Goal: Task Accomplishment & Management: Manage account settings

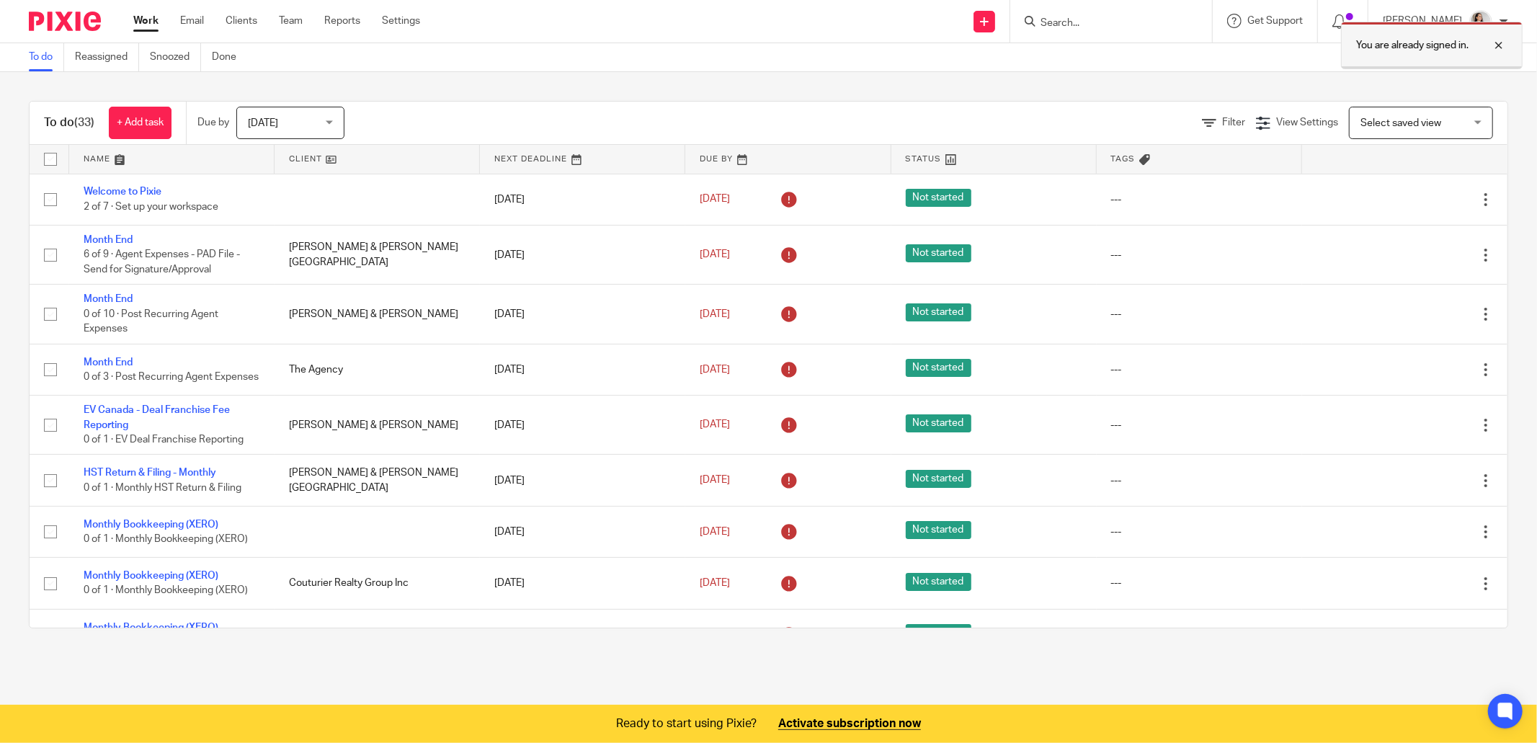
click at [1503, 38] on div at bounding box center [1488, 45] width 39 height 17
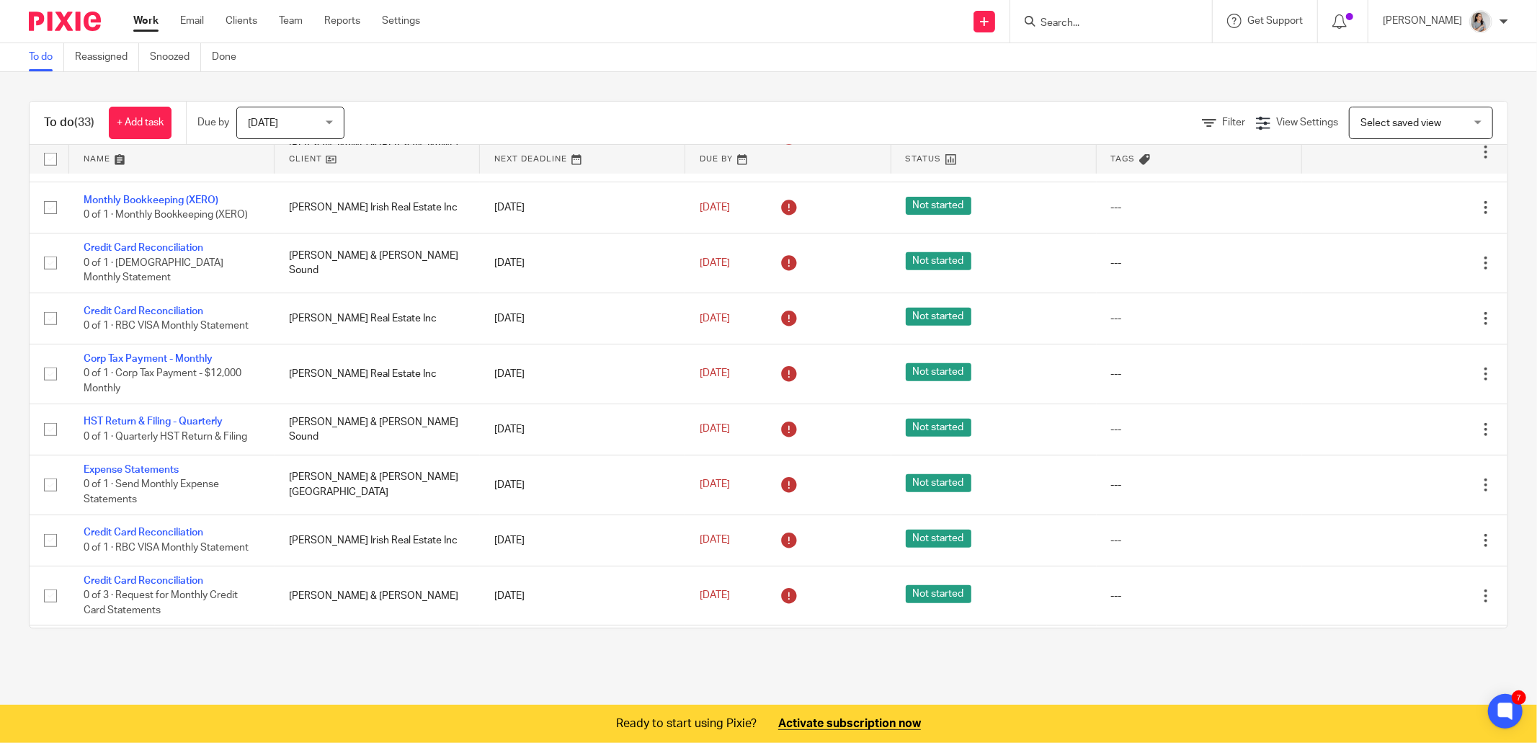
scroll to position [228, 0]
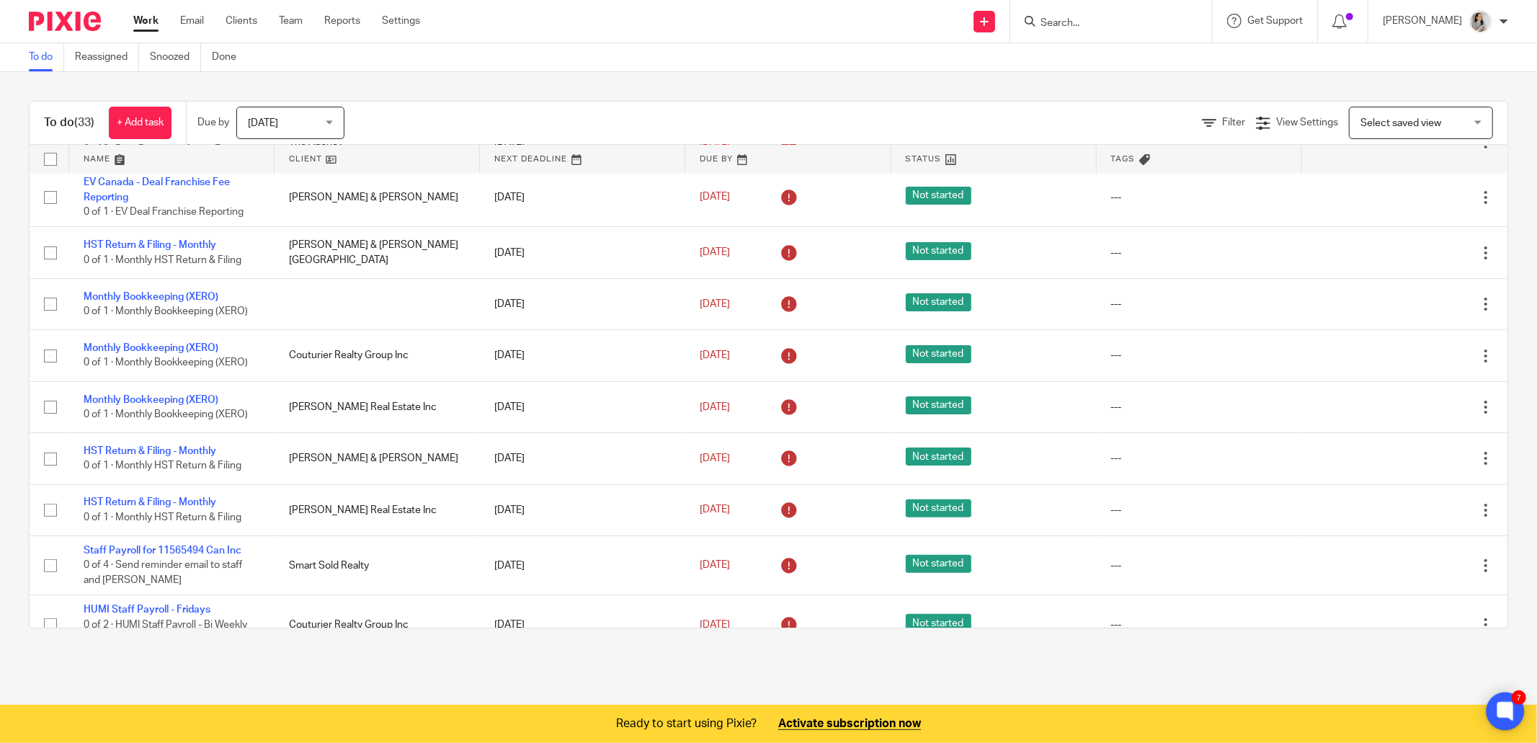
click at [1514, 718] on icon at bounding box center [1506, 712] width 24 height 24
click at [1122, 71] on div "To do Reassigned Snoozed Done" at bounding box center [768, 57] width 1537 height 29
click at [545, 87] on div "To do (33) + Add task Due by Today Today Today Tomorrow This week Next week Thi…" at bounding box center [768, 364] width 1537 height 585
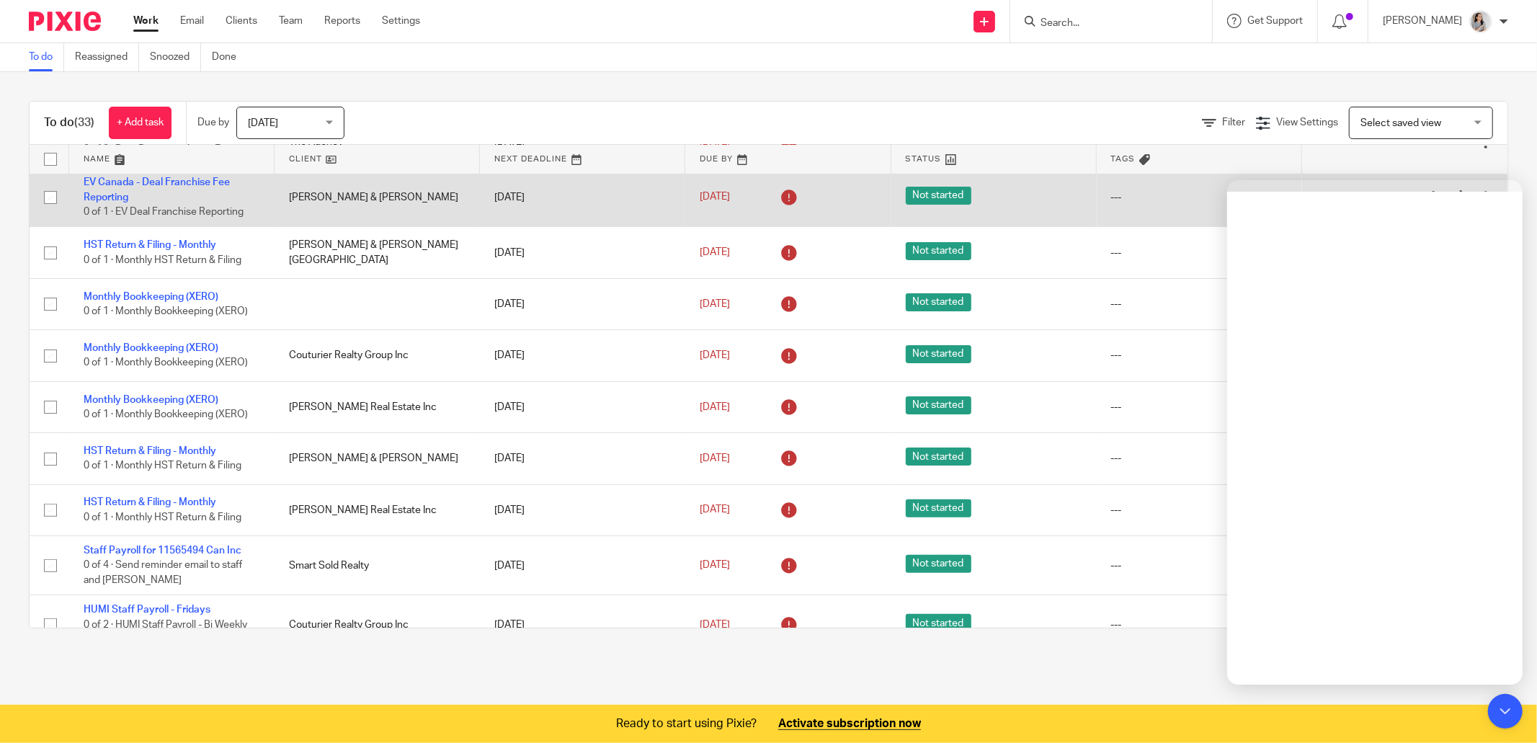
click at [50, 211] on input "checkbox" at bounding box center [50, 197] width 27 height 27
checkbox input "true"
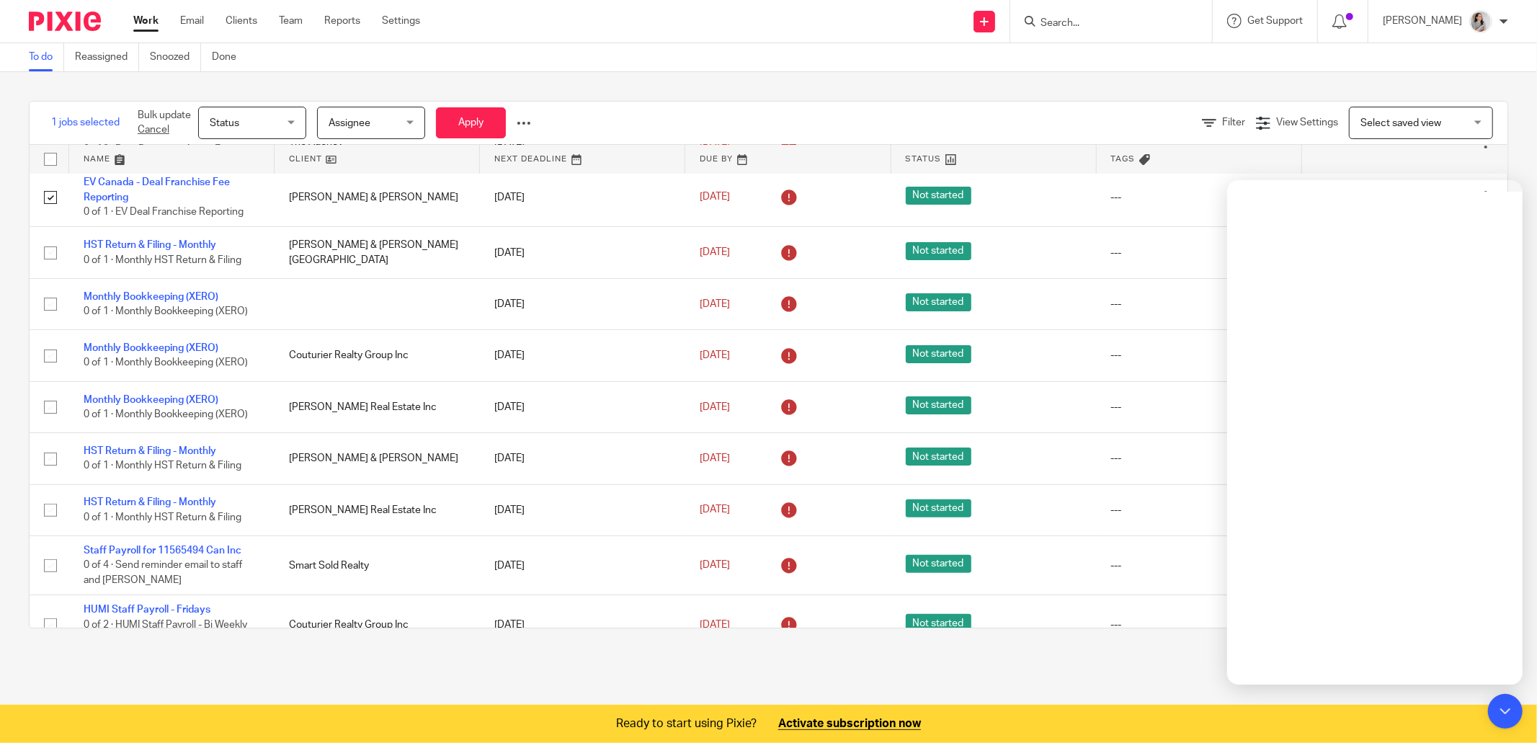
click at [246, 117] on span "Status" at bounding box center [248, 122] width 76 height 30
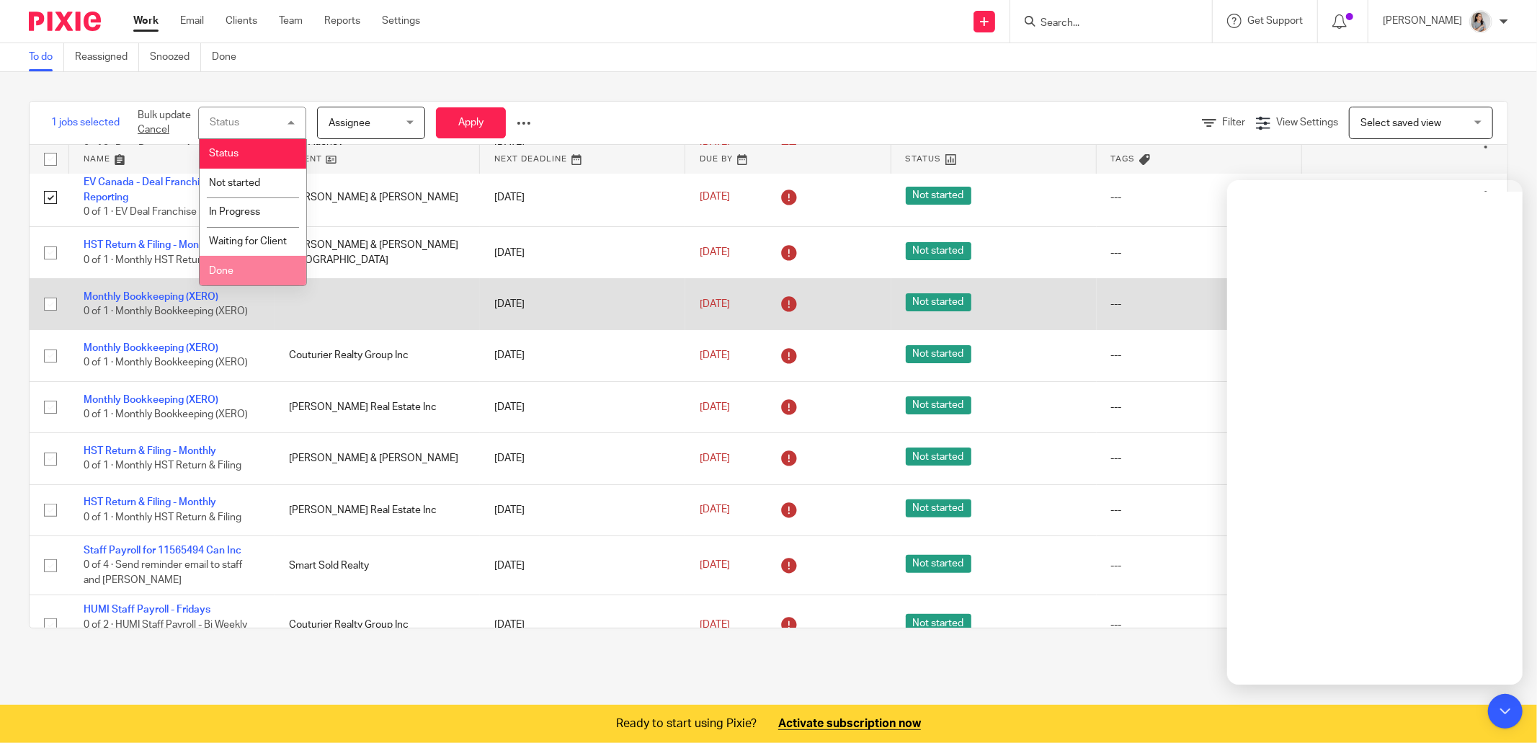
click at [228, 285] on li "Done" at bounding box center [253, 271] width 107 height 30
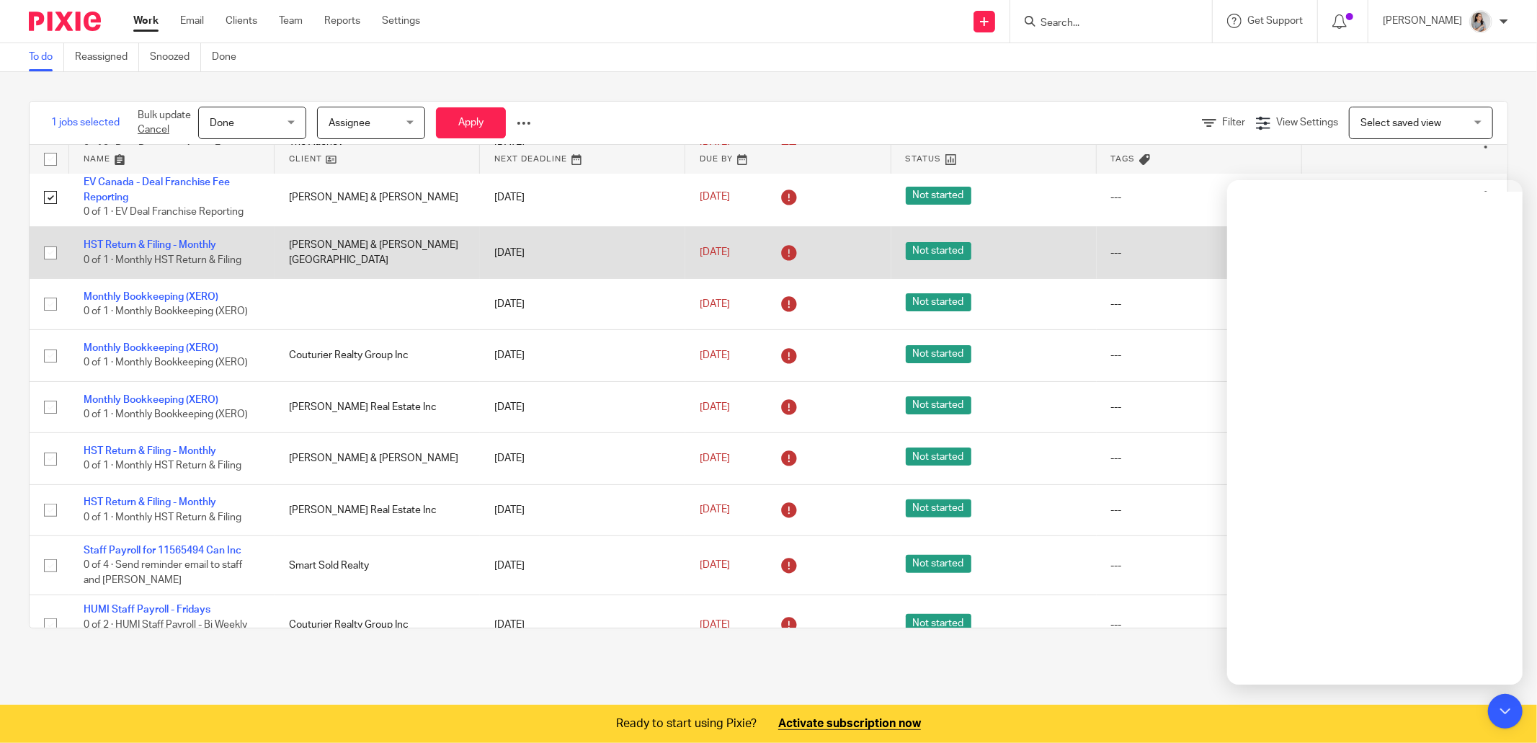
click at [51, 267] on input "checkbox" at bounding box center [50, 252] width 27 height 27
checkbox input "true"
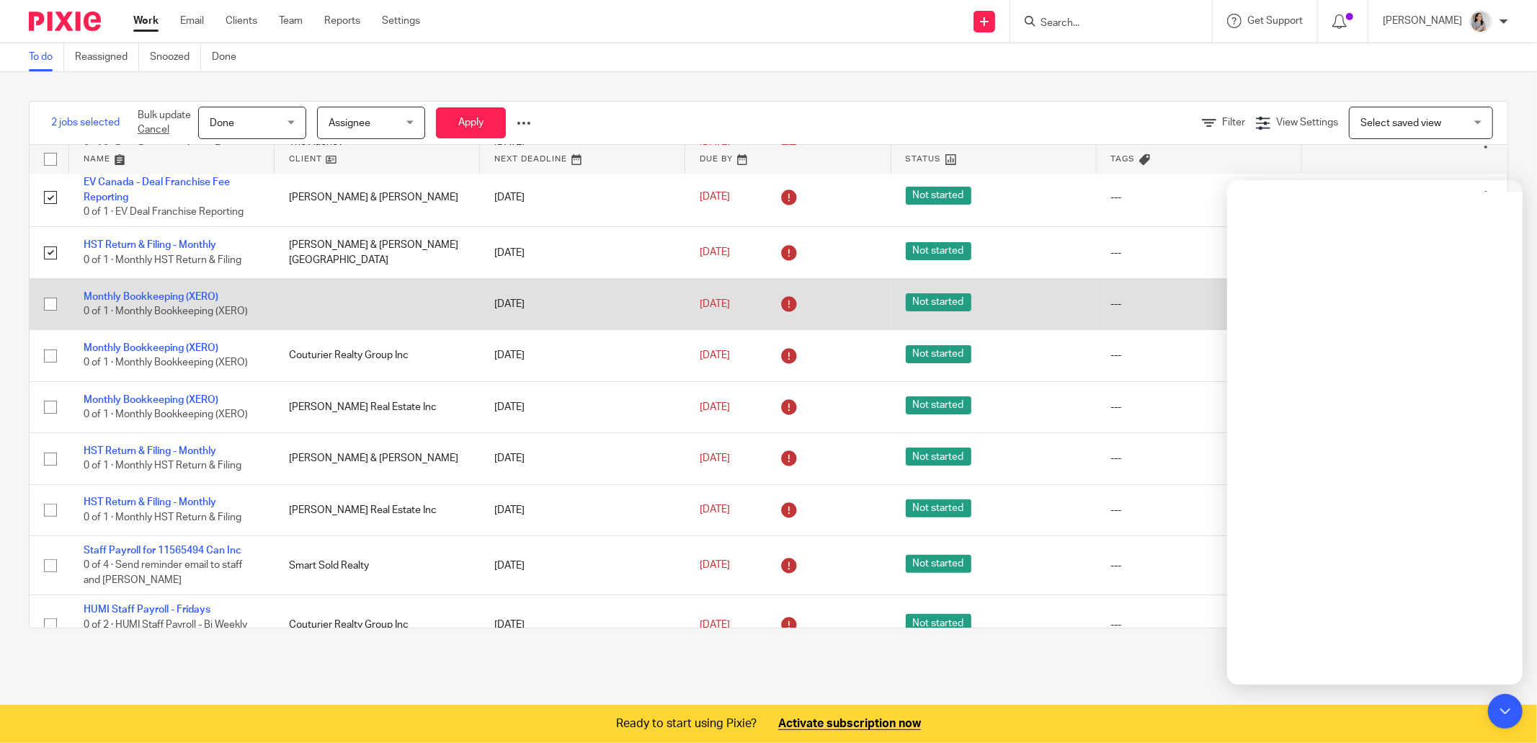
click at [50, 318] on input "checkbox" at bounding box center [50, 303] width 27 height 27
checkbox input "true"
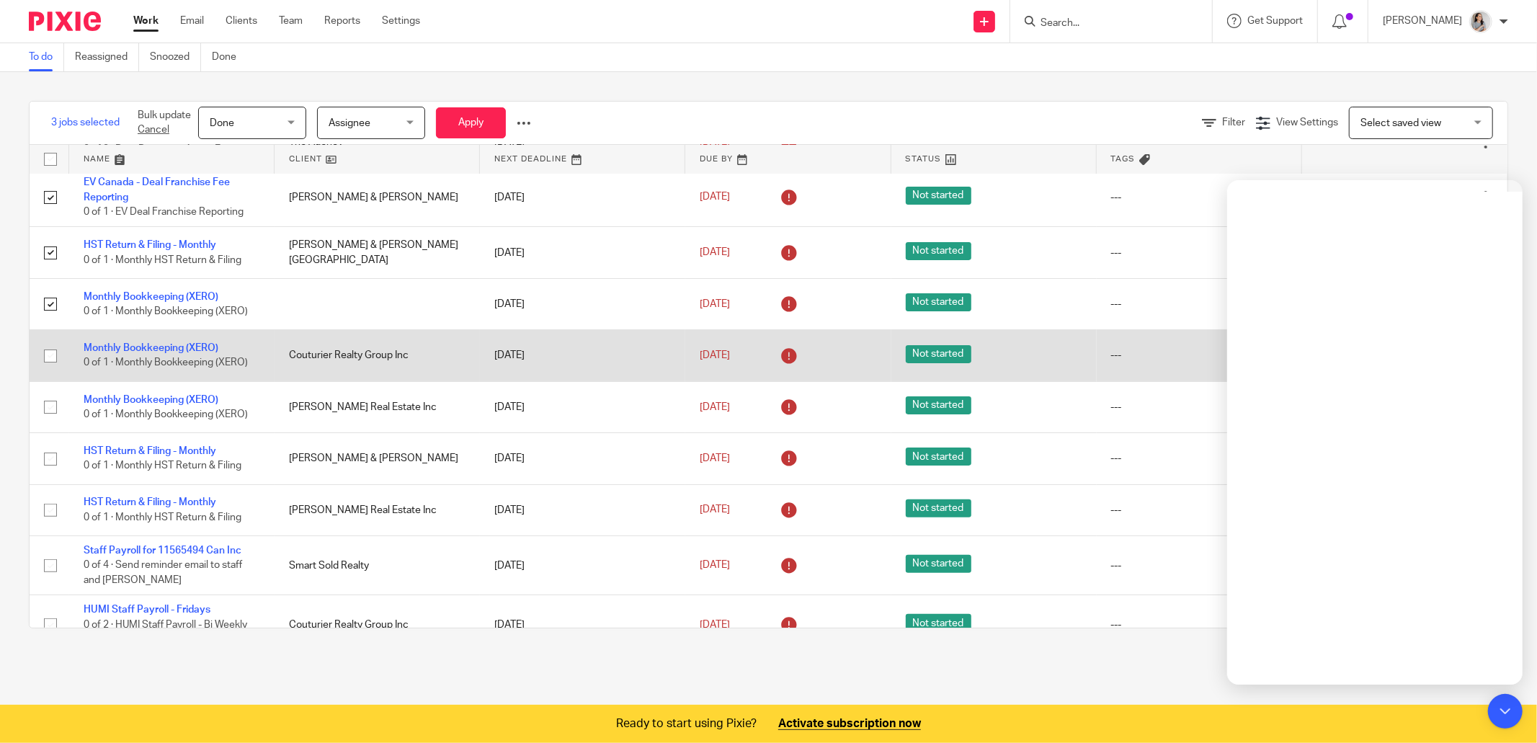
click at [53, 370] on input "checkbox" at bounding box center [50, 355] width 27 height 27
checkbox input "true"
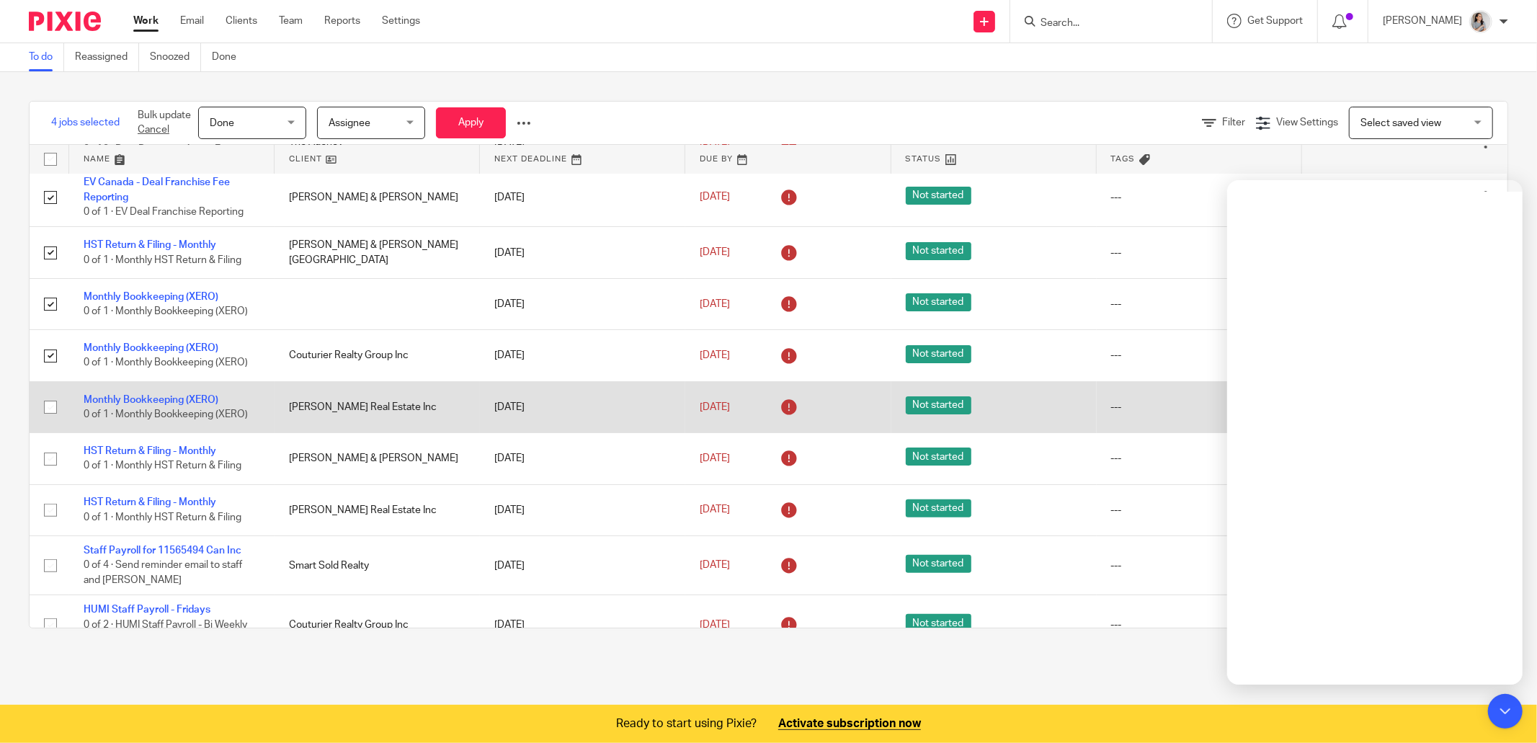
click at [51, 421] on input "checkbox" at bounding box center [50, 406] width 27 height 27
checkbox input "true"
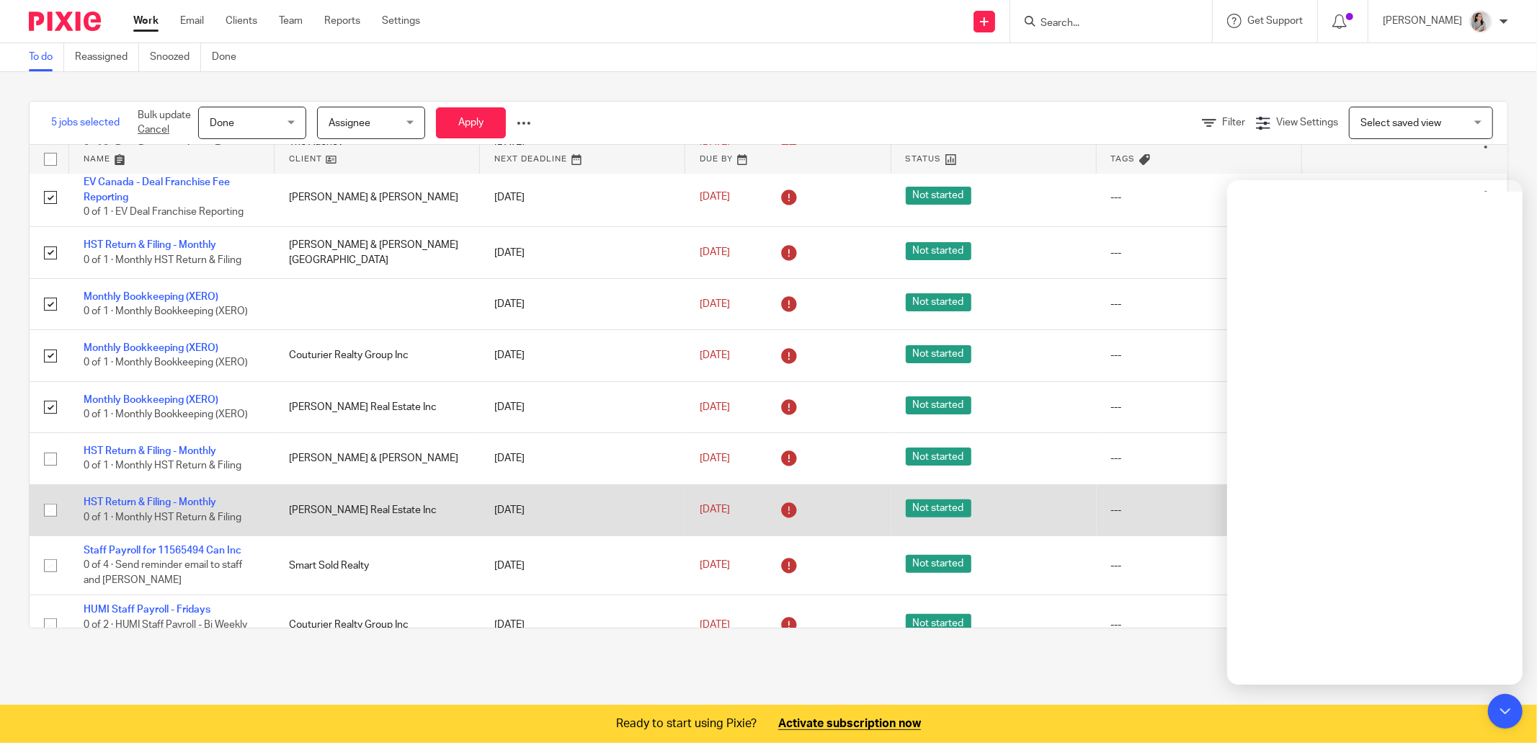
click at [50, 473] on input "checkbox" at bounding box center [50, 458] width 27 height 27
checkbox input "true"
click at [53, 524] on input "checkbox" at bounding box center [50, 509] width 27 height 27
checkbox input "true"
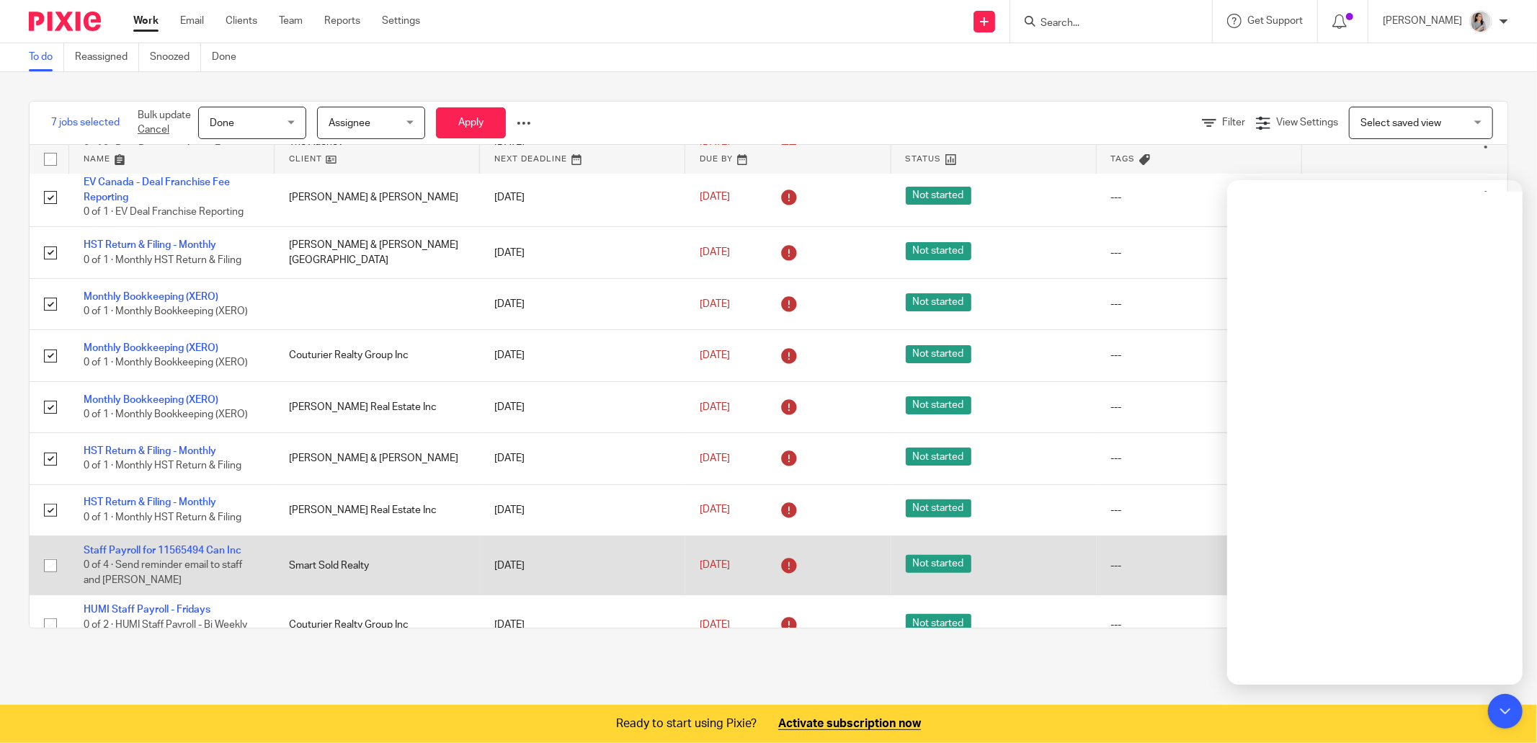
click at [48, 579] on input "checkbox" at bounding box center [50, 565] width 27 height 27
checkbox input "true"
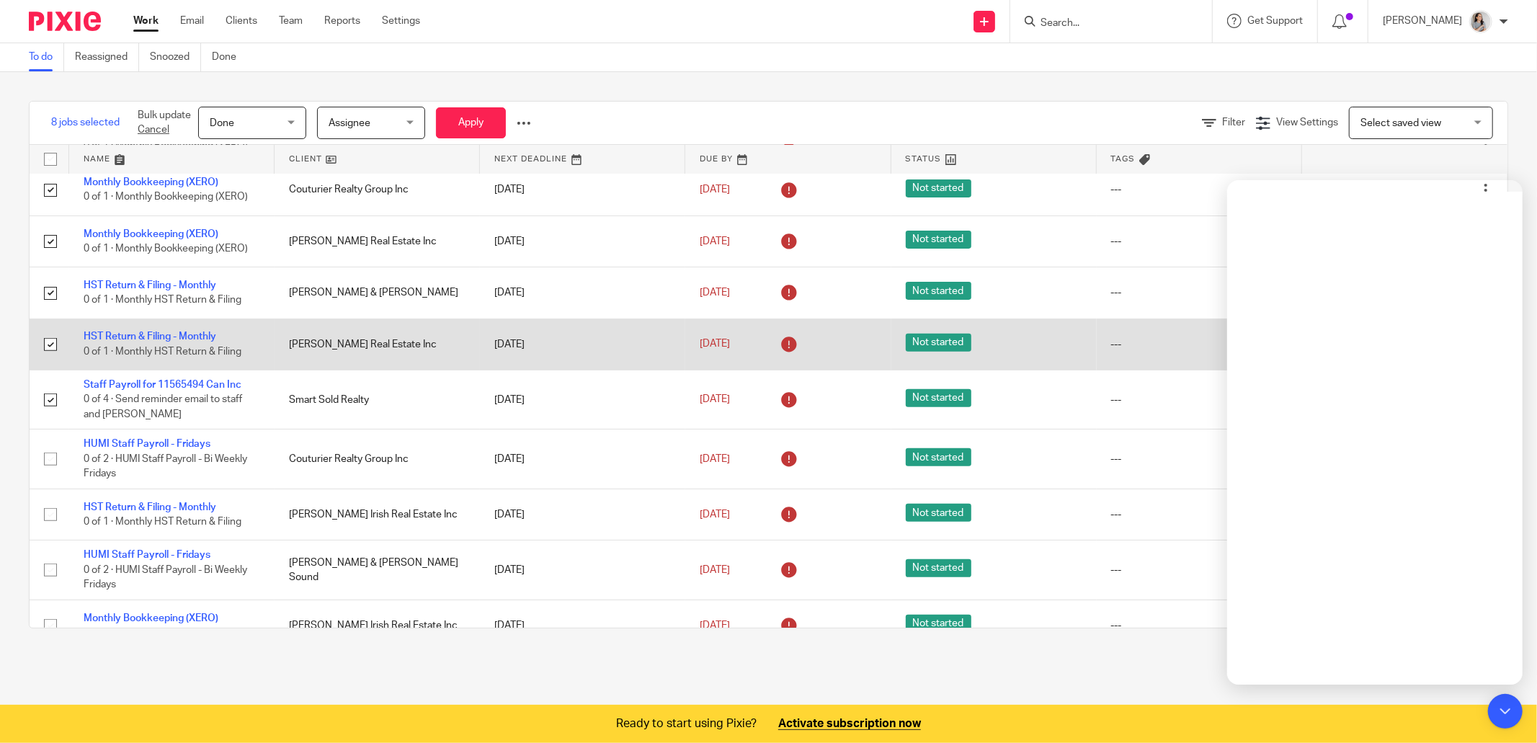
scroll to position [414, 0]
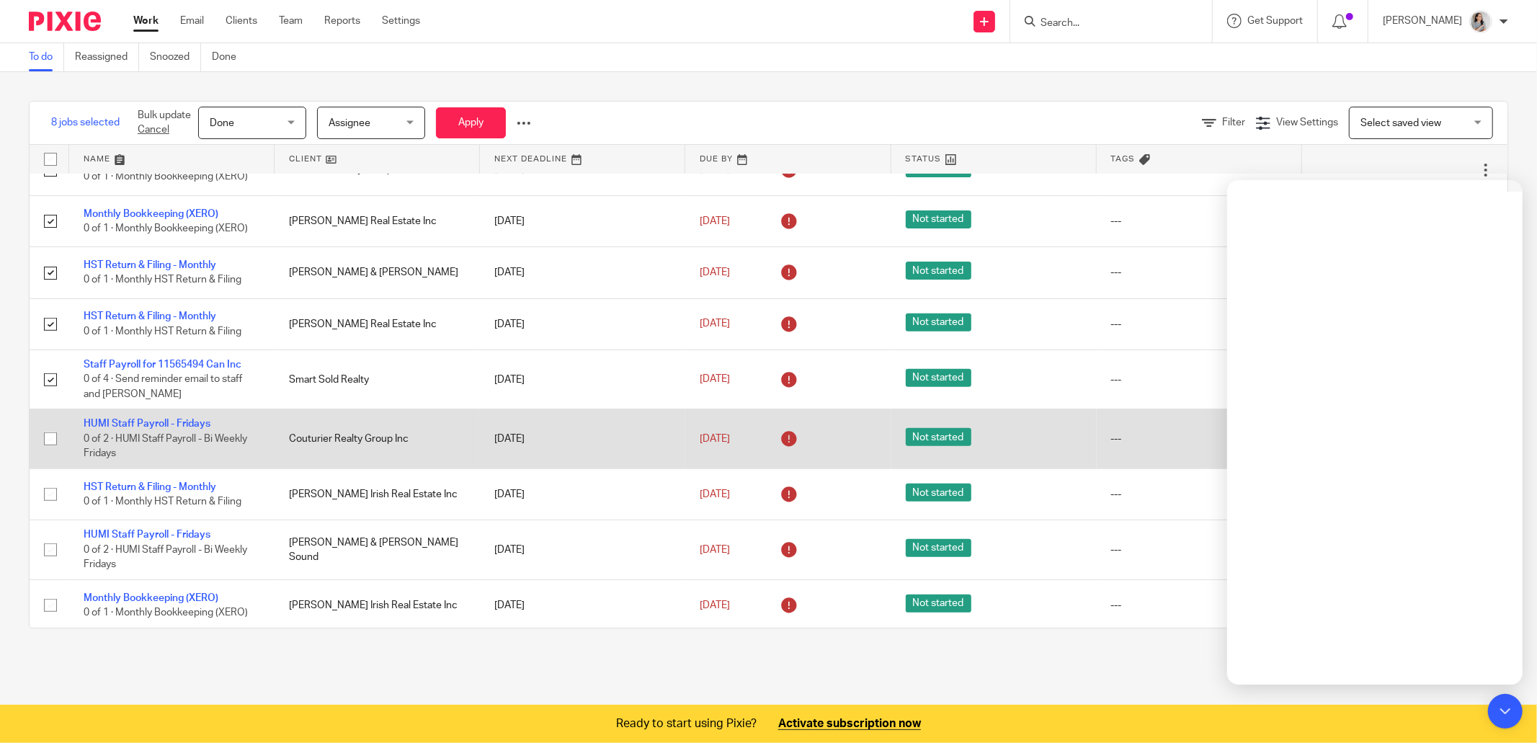
click at [50, 453] on input "checkbox" at bounding box center [50, 438] width 27 height 27
checkbox input "true"
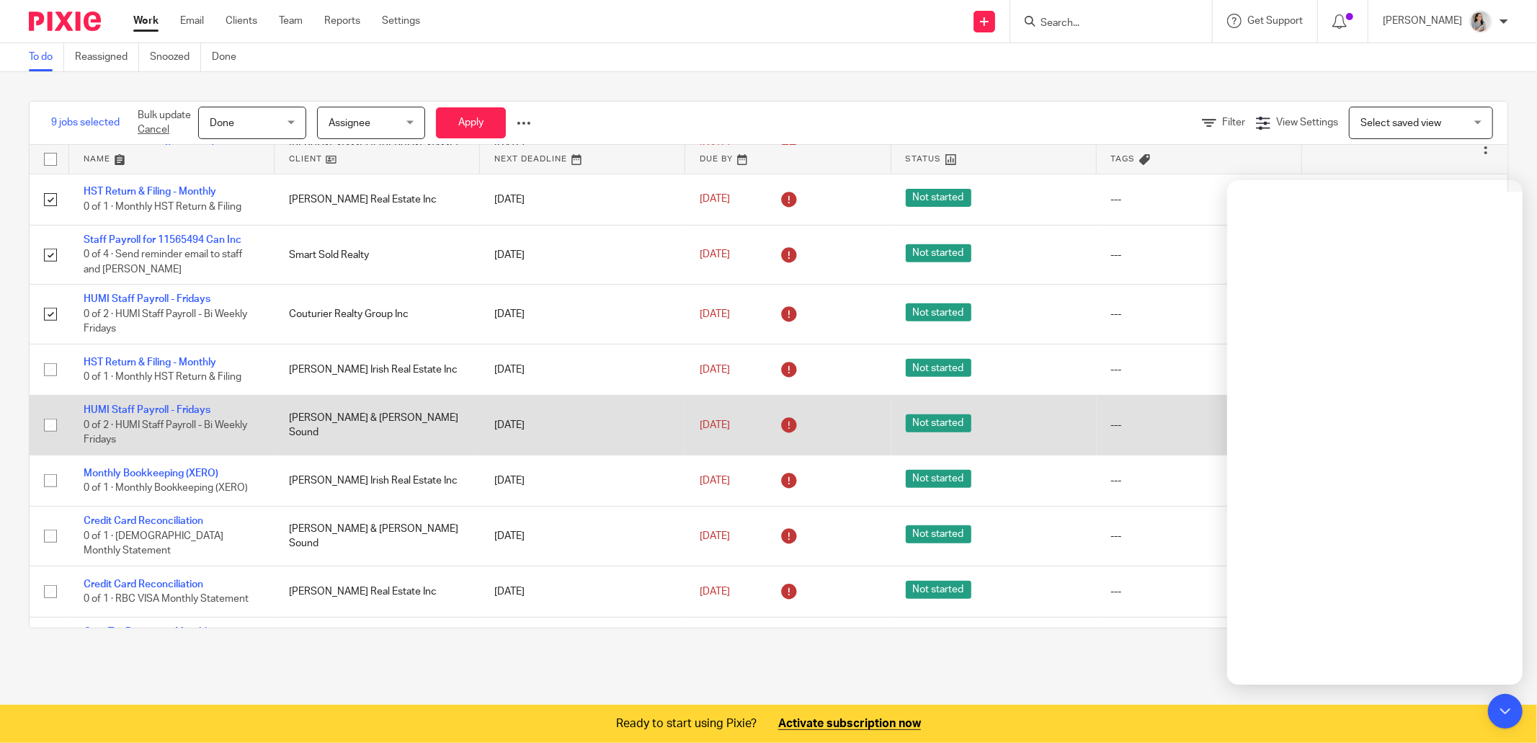
scroll to position [546, 0]
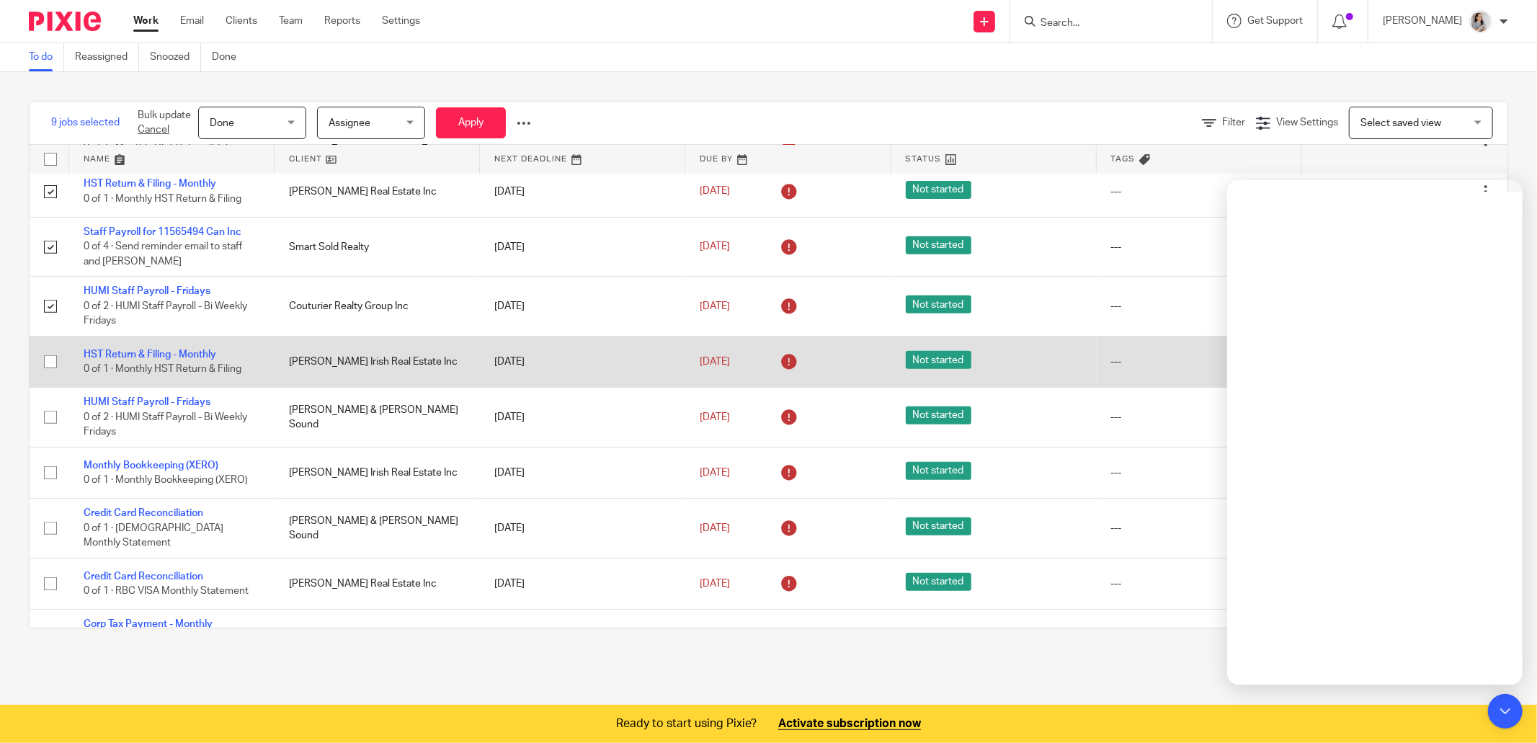
click at [49, 375] on input "checkbox" at bounding box center [50, 361] width 27 height 27
checkbox input "true"
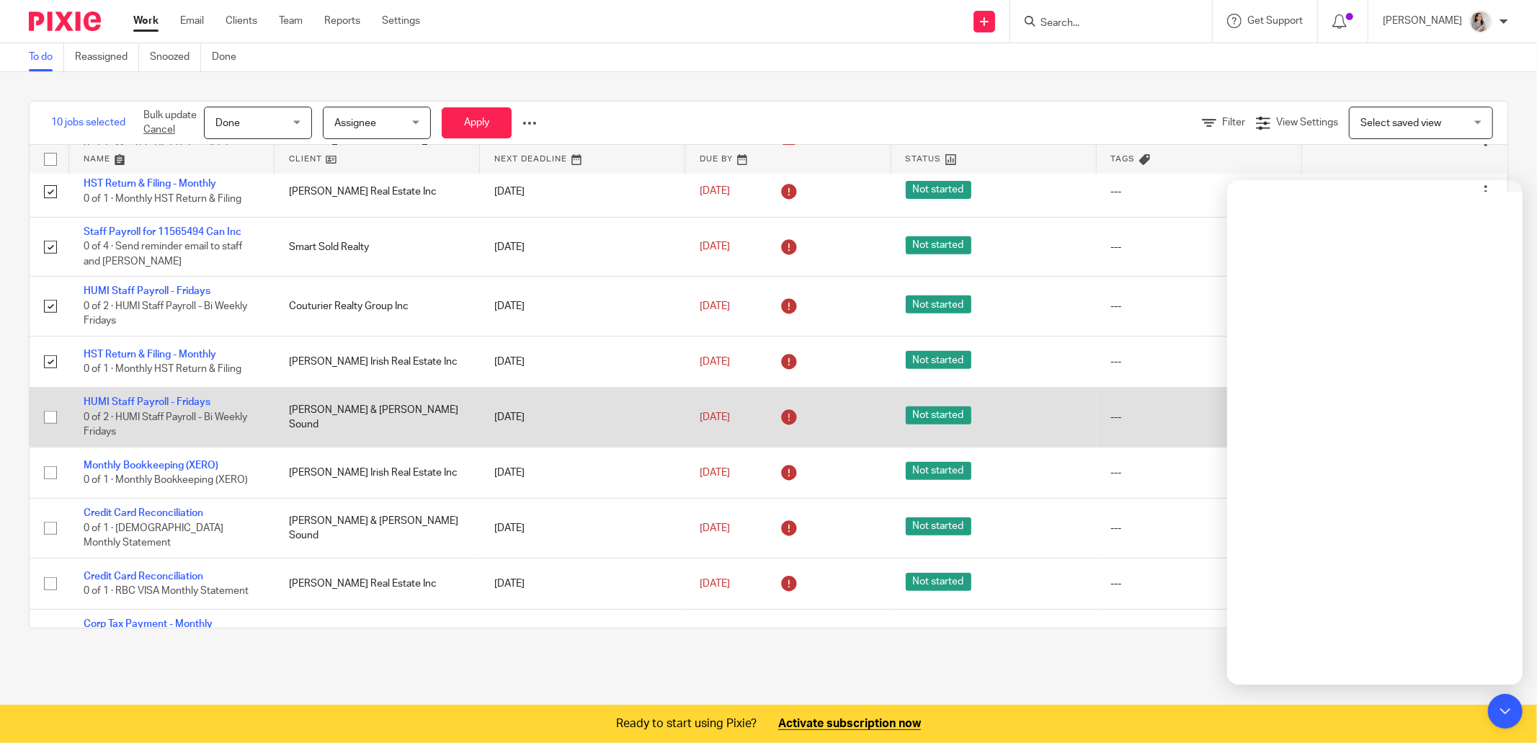
click at [50, 431] on input "checkbox" at bounding box center [50, 417] width 27 height 27
checkbox input "true"
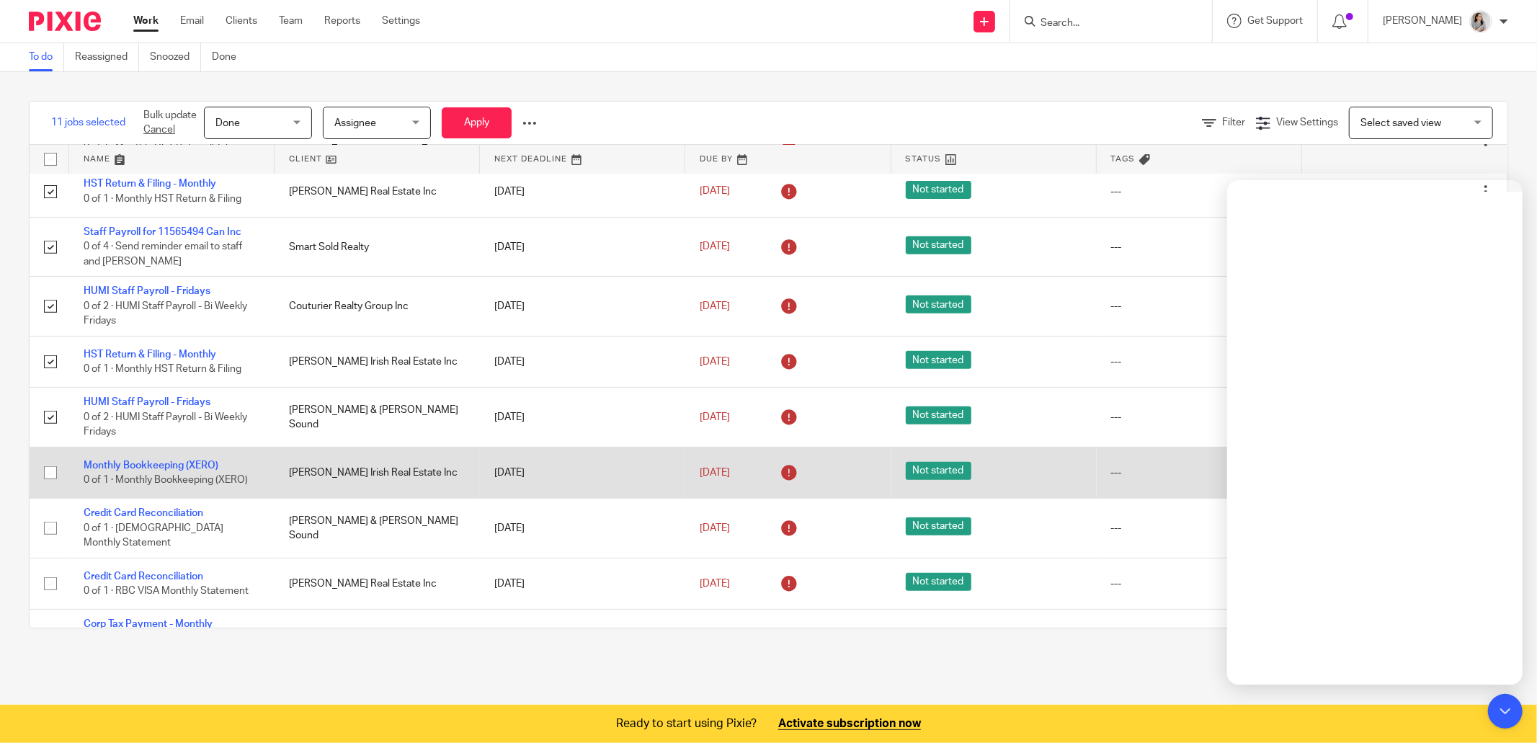
click at [48, 486] on input "checkbox" at bounding box center [50, 472] width 27 height 27
checkbox input "true"
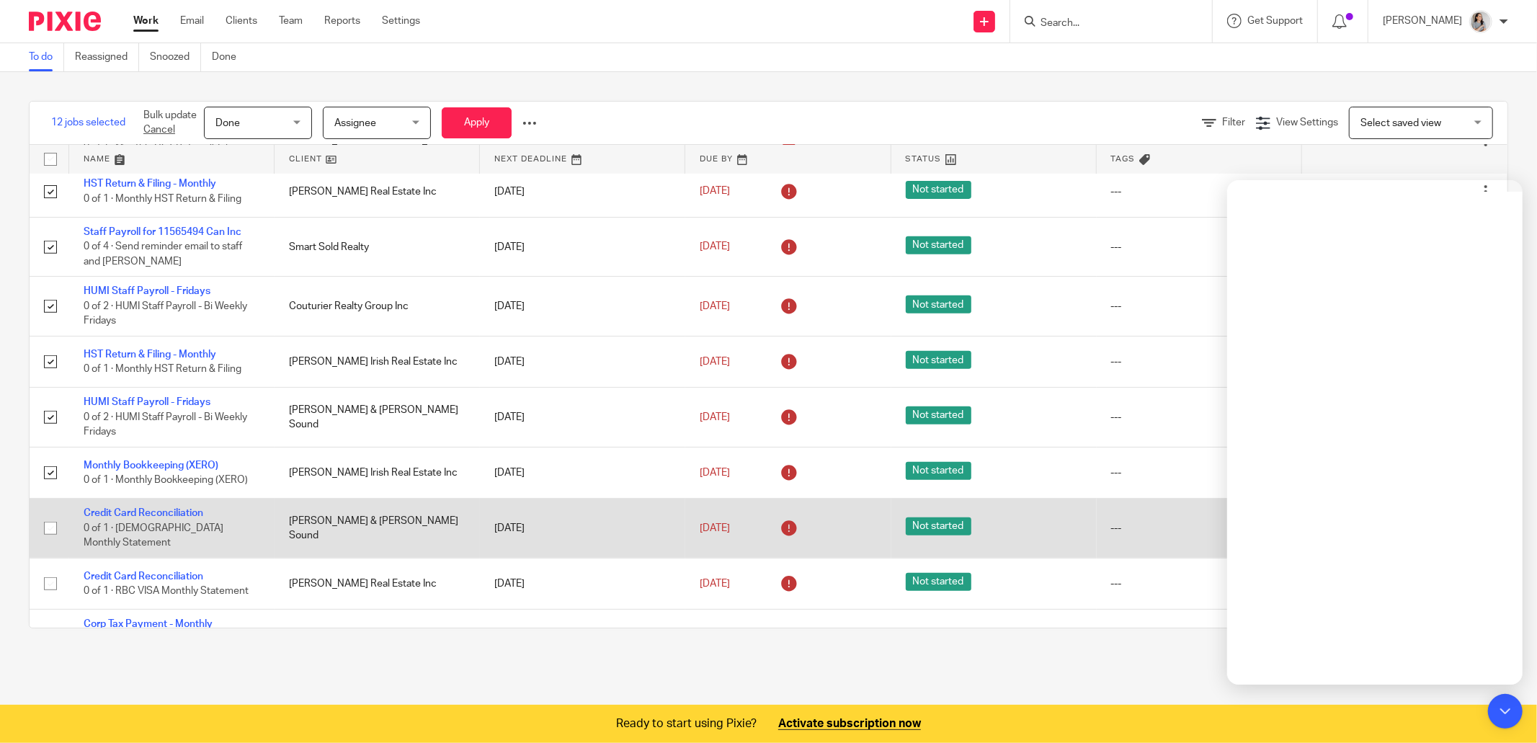
click at [49, 542] on input "checkbox" at bounding box center [50, 528] width 27 height 27
checkbox input "true"
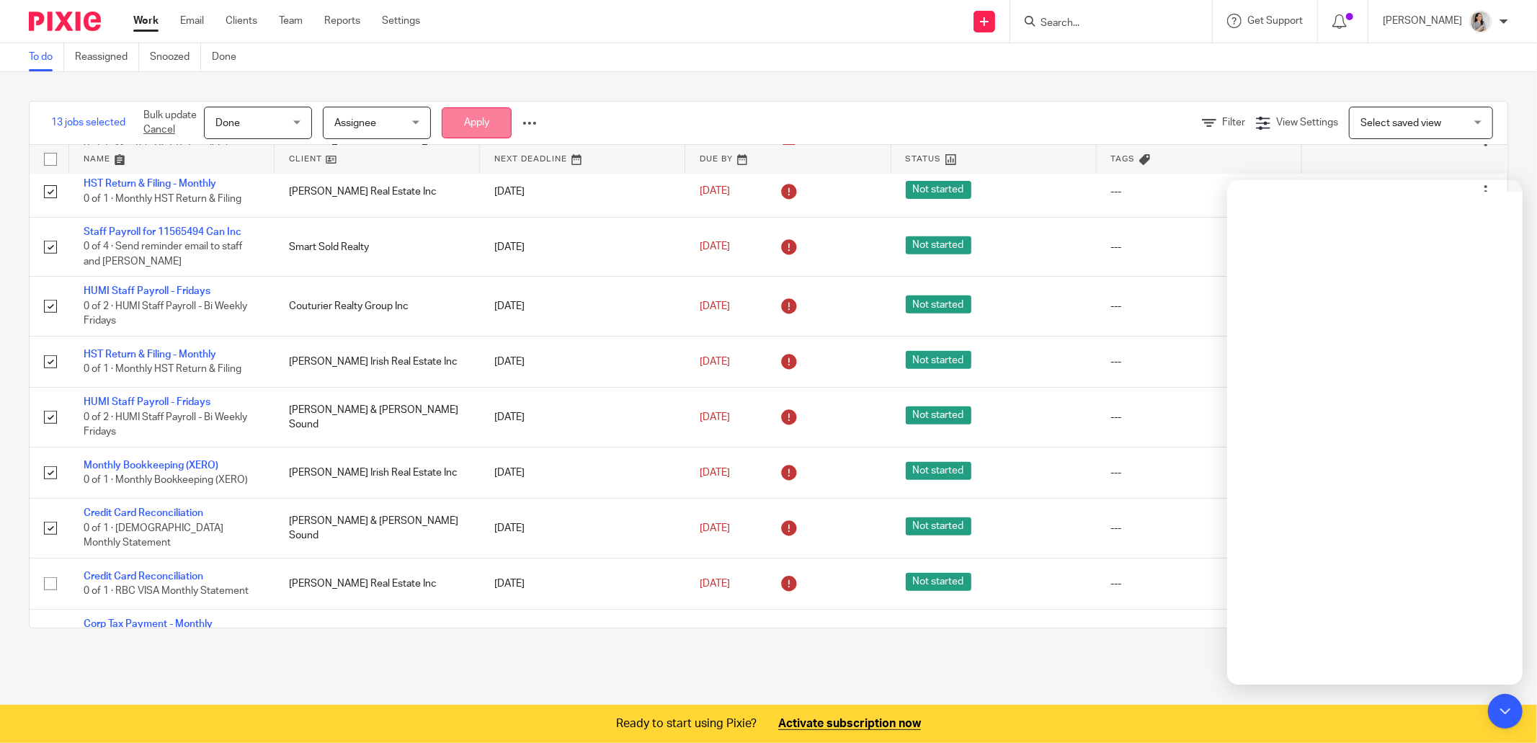
click at [469, 124] on button "Apply" at bounding box center [477, 122] width 70 height 31
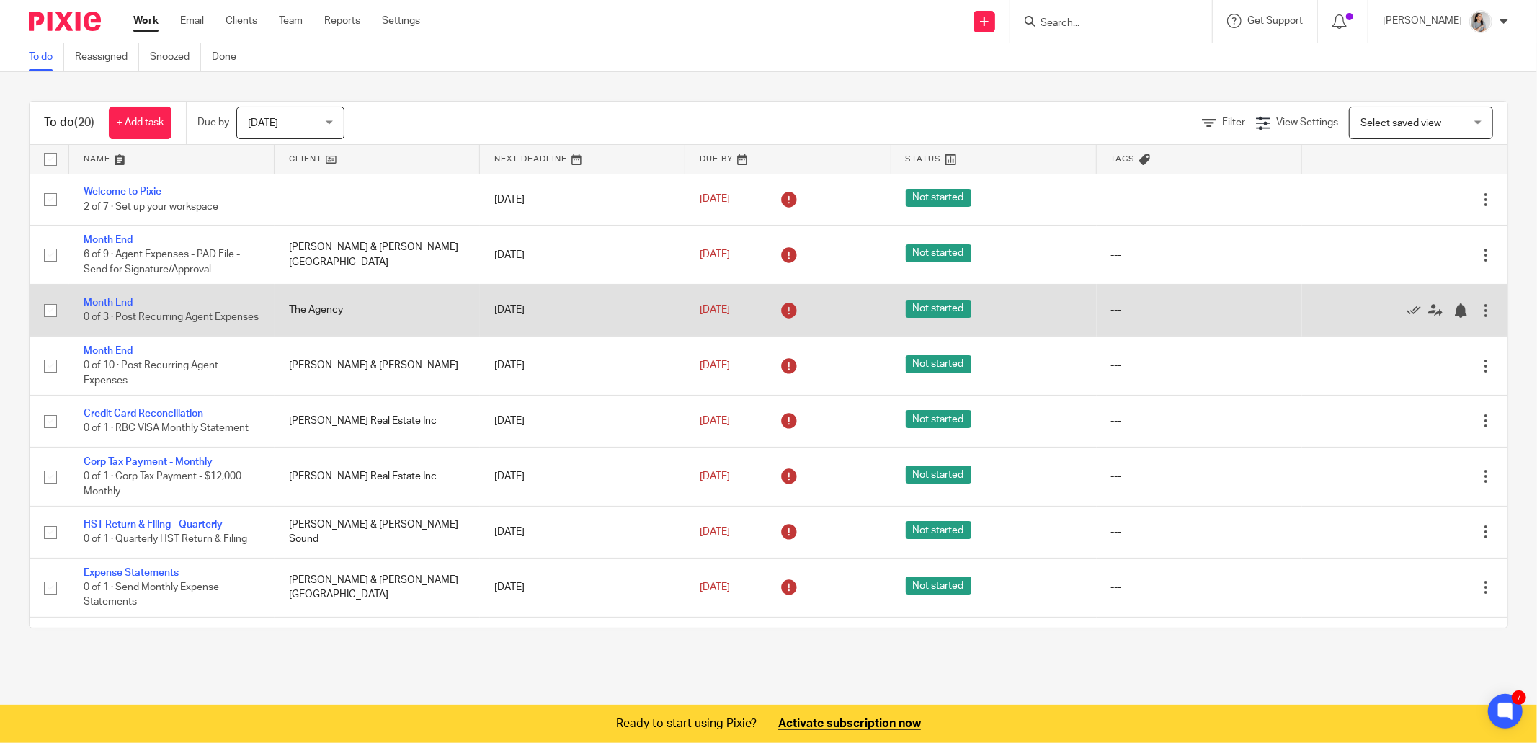
drag, startPoint x: 48, startPoint y: 259, endPoint x: 59, endPoint y: 318, distance: 59.5
click at [48, 259] on input "checkbox" at bounding box center [50, 254] width 27 height 27
checkbox input "true"
click at [45, 324] on input "checkbox" at bounding box center [50, 310] width 27 height 27
checkbox input "true"
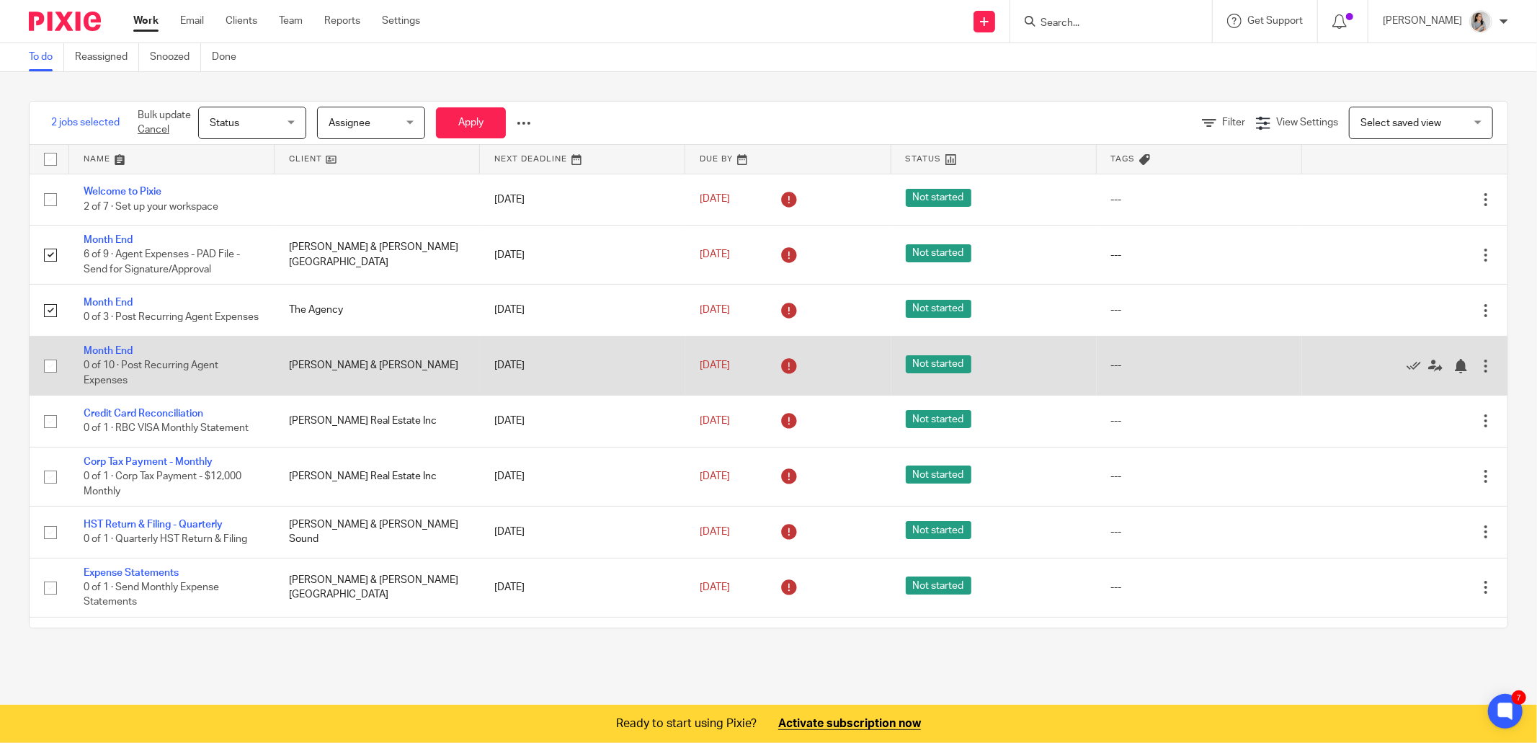
click at [51, 380] on input "checkbox" at bounding box center [50, 365] width 27 height 27
checkbox input "true"
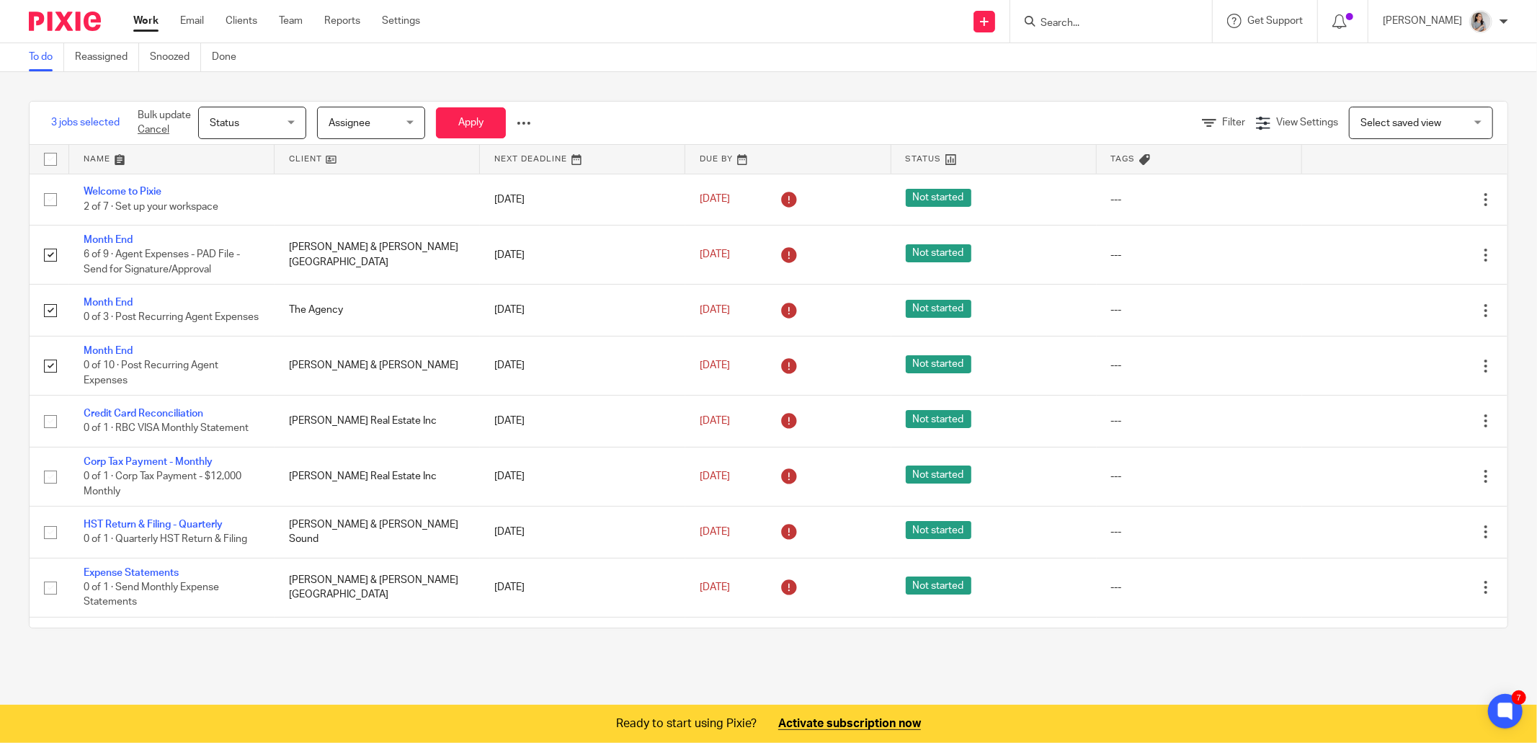
click at [251, 122] on span "Status" at bounding box center [248, 122] width 76 height 30
click at [230, 276] on span "Done" at bounding box center [221, 271] width 25 height 10
click at [472, 125] on button "Apply" at bounding box center [471, 122] width 70 height 31
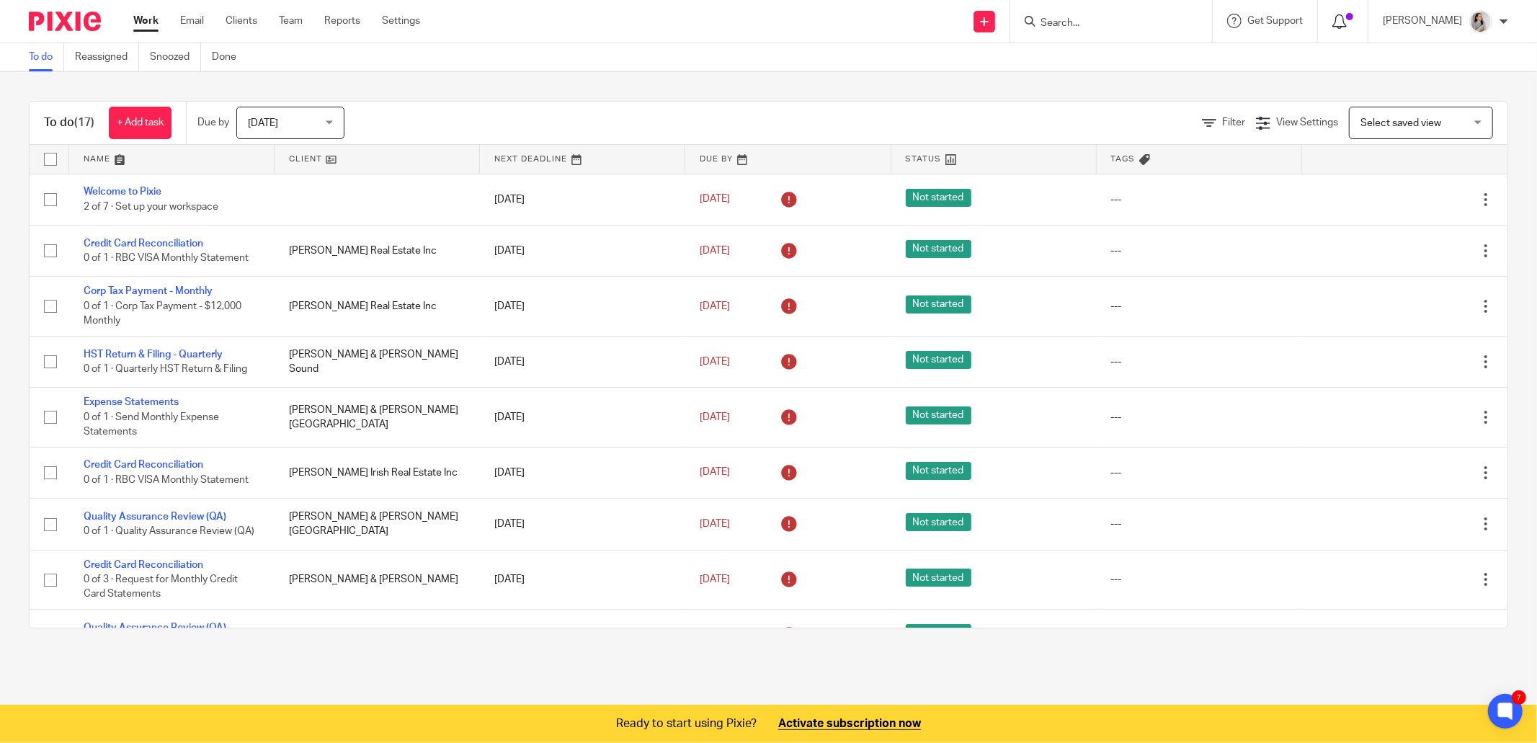
click at [1347, 22] on icon at bounding box center [1339, 21] width 14 height 14
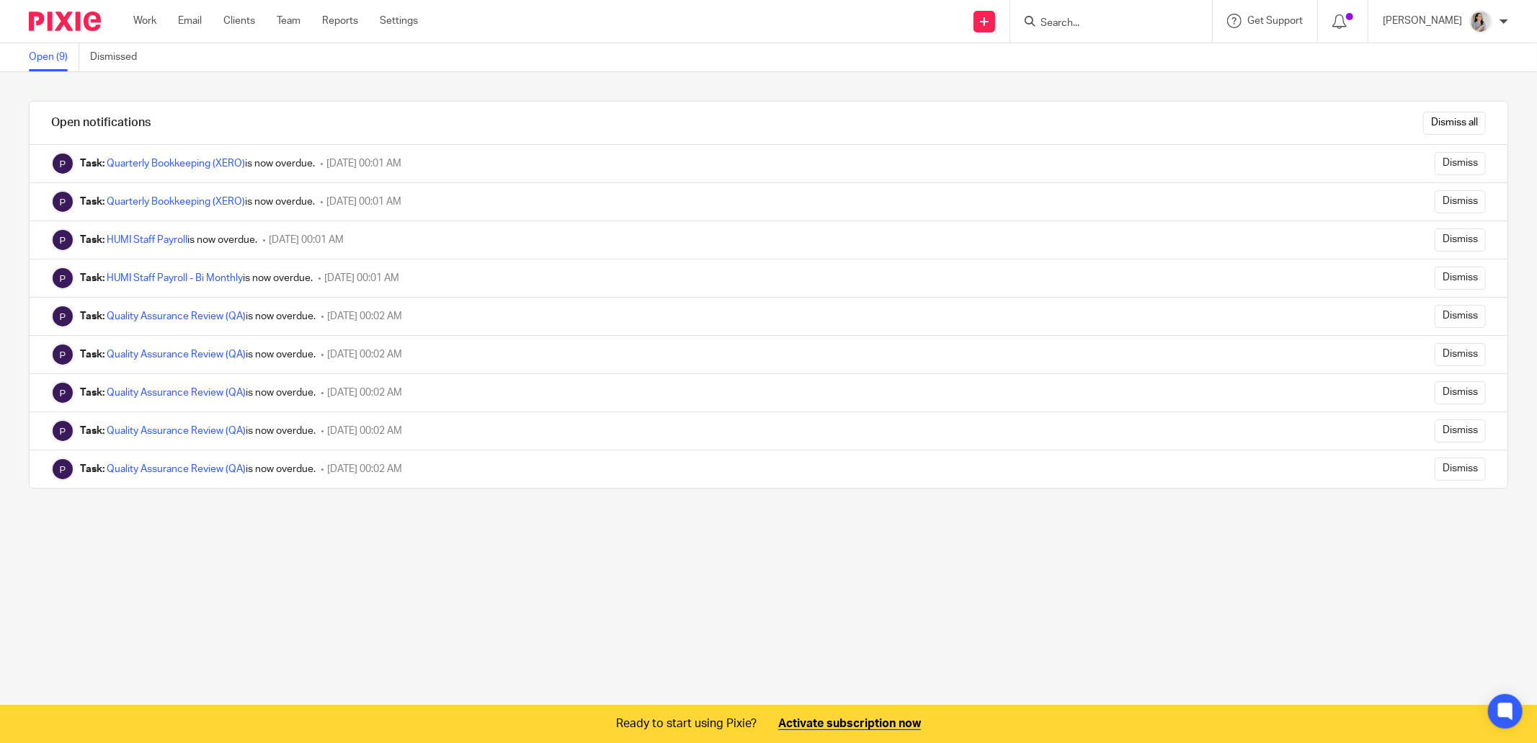
click at [979, 628] on div "Open notifications Dismiss all Task: Quarterly Bookkeeping (XERO) is now overdu…" at bounding box center [768, 389] width 1537 height 635
click at [1438, 112] on input "Dismiss all" at bounding box center [1454, 123] width 63 height 23
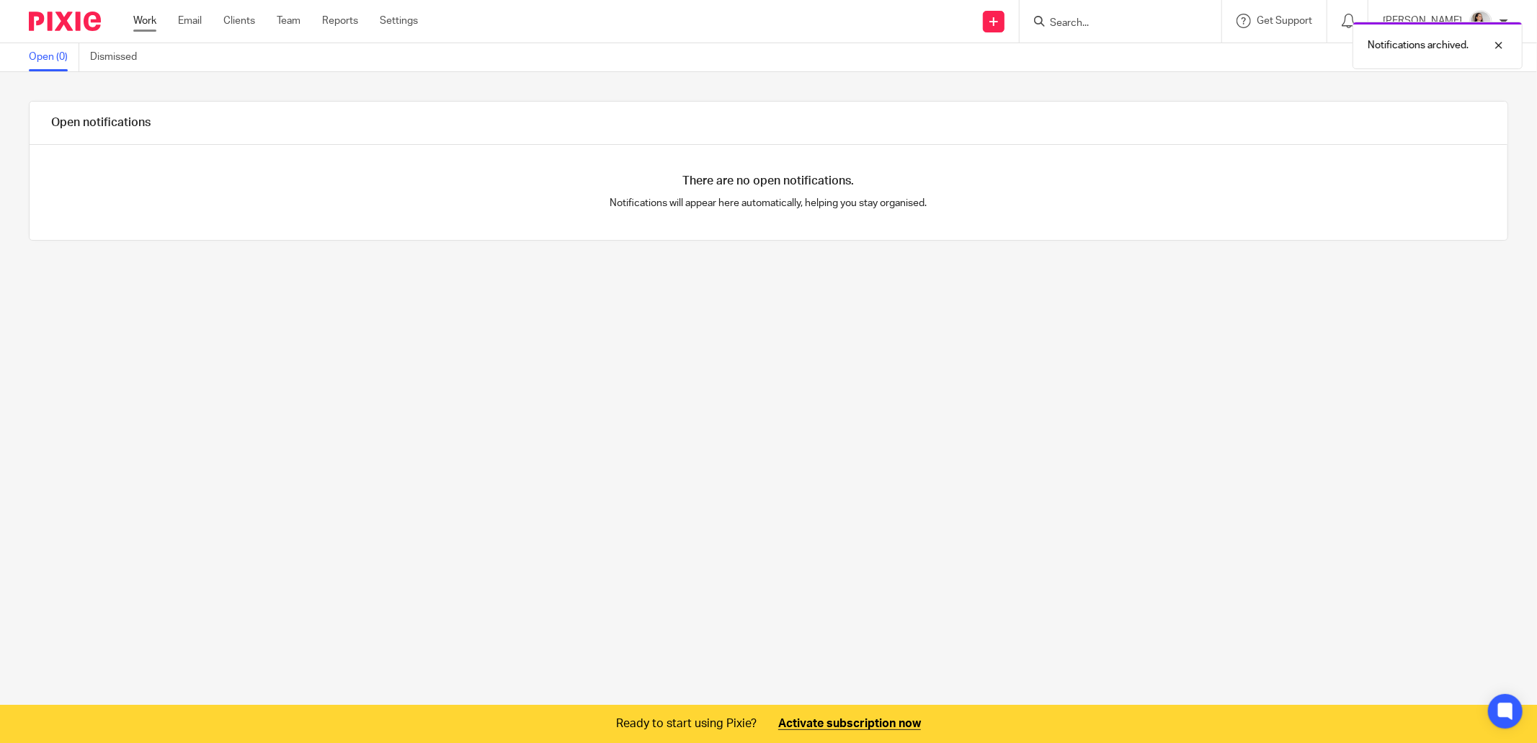
click at [137, 15] on link "Work" at bounding box center [144, 21] width 23 height 14
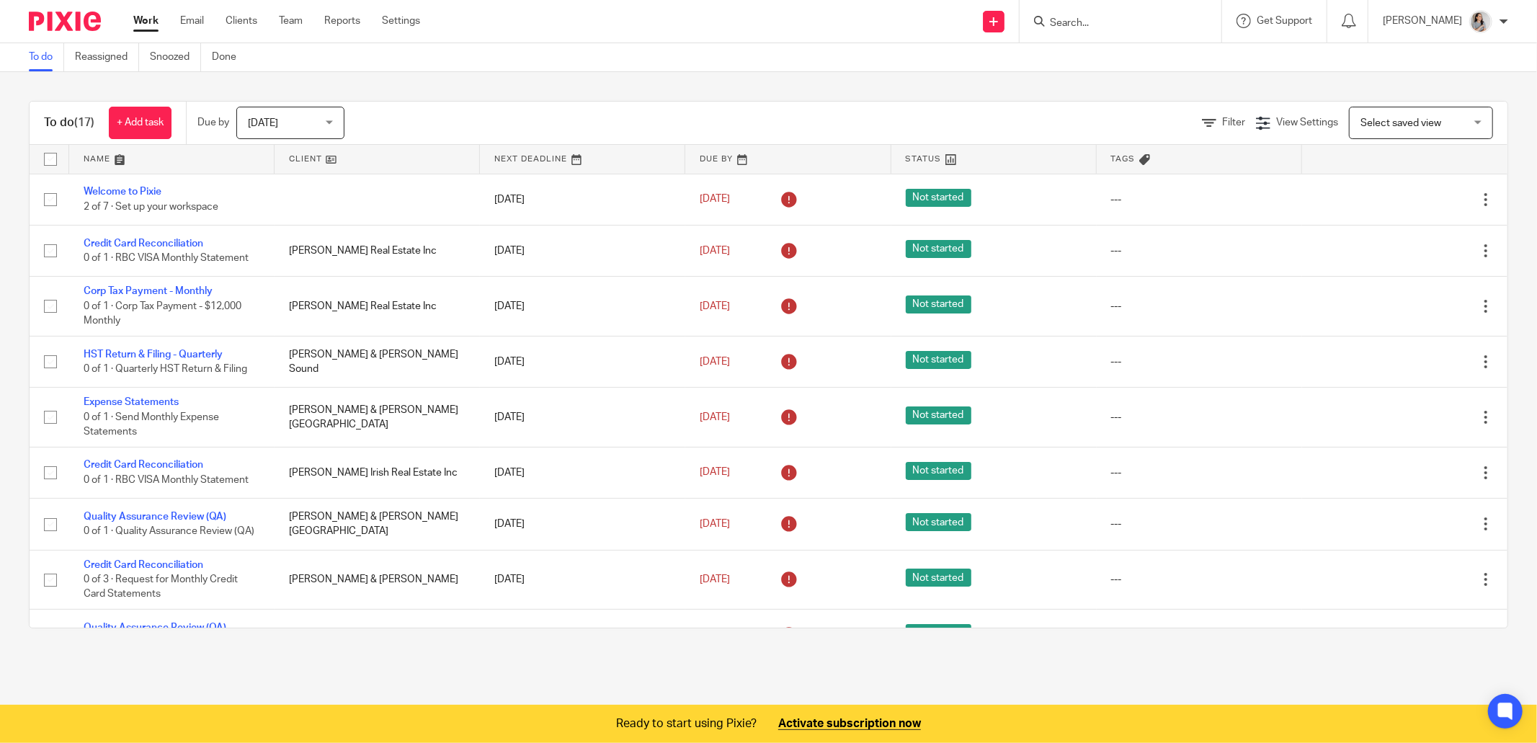
click at [203, 31] on div "Work Email Clients Team Reports Settings Work Email Clients Team Reports Settin…" at bounding box center [280, 21] width 323 height 43
click at [188, 19] on link "Email" at bounding box center [192, 21] width 24 height 14
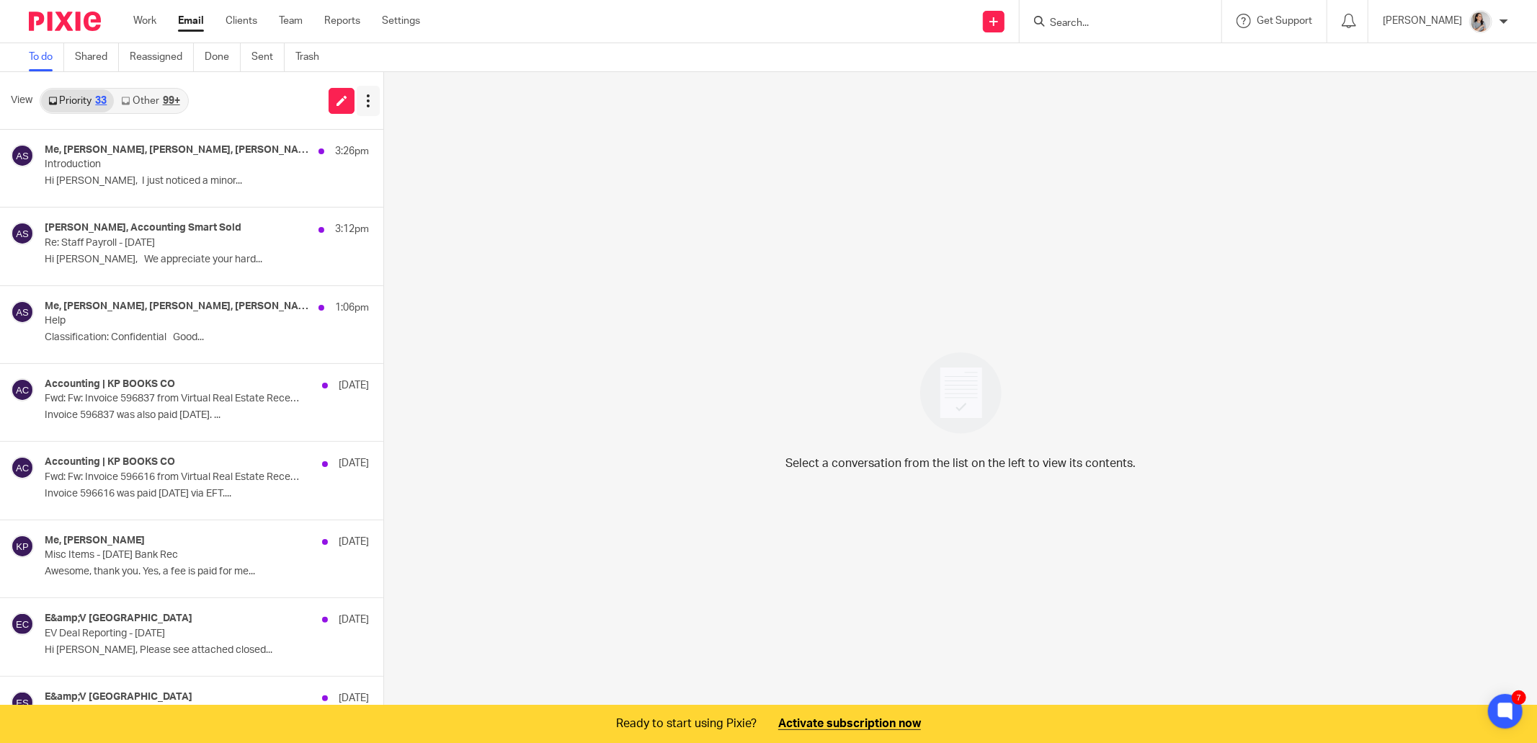
click at [361, 99] on icon at bounding box center [368, 101] width 14 height 14
click at [248, 105] on div "View Priority 33 Other 99+ Clear priority inbox Clear other inbox" at bounding box center [191, 101] width 383 height 58
click at [175, 100] on div "99+" at bounding box center [171, 101] width 17 height 10
